Goal: Task Accomplishment & Management: Use online tool/utility

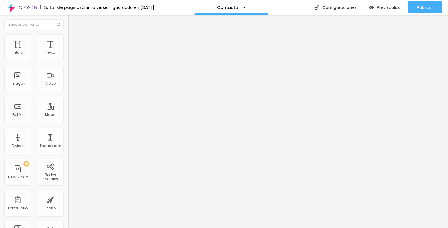
click at [68, 60] on div "Contacto" at bounding box center [102, 55] width 68 height 10
click at [68, 60] on img at bounding box center [70, 62] width 4 height 4
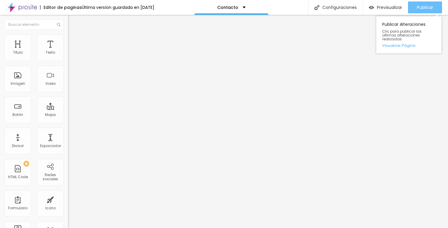
click at [424, 6] on span "Publicar" at bounding box center [425, 7] width 16 height 5
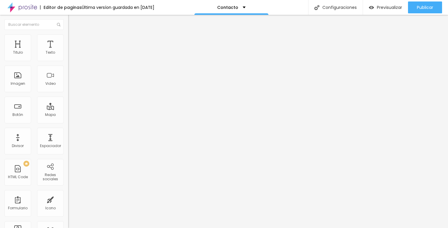
click at [26, 4] on img at bounding box center [22, 7] width 30 height 15
